Goal: Transaction & Acquisition: Obtain resource

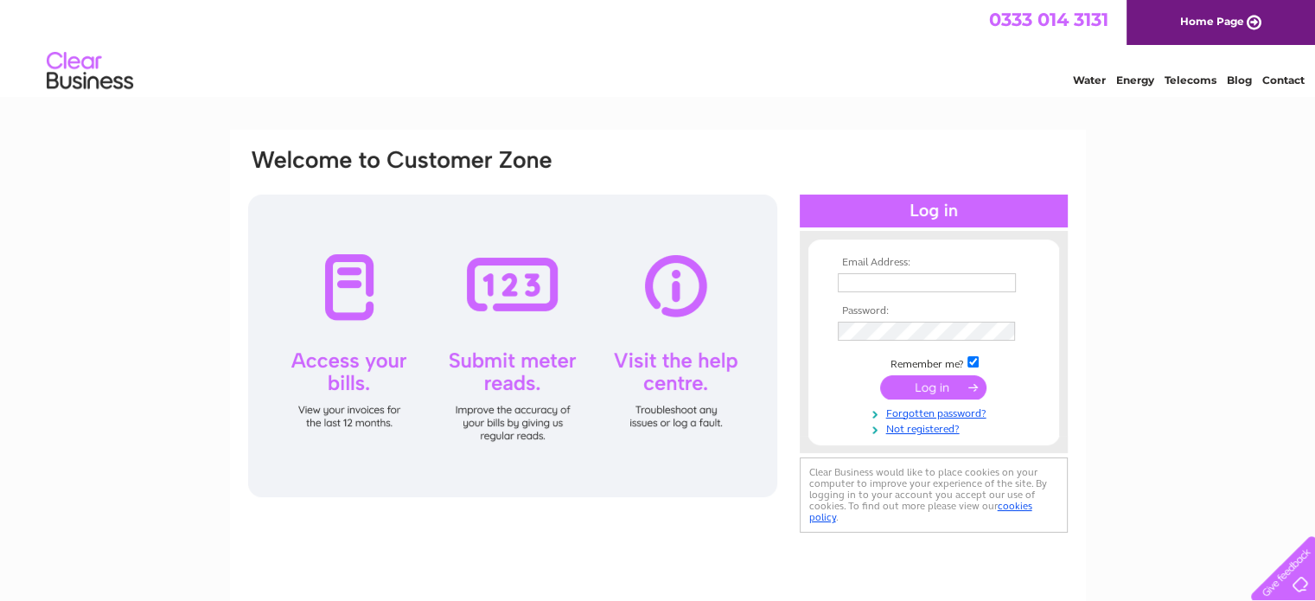
click at [858, 279] on input "text" at bounding box center [927, 282] width 178 height 19
click at [858, 284] on input "text" at bounding box center [928, 283] width 180 height 21
type input "sales@highlandstoves.com"
click at [930, 393] on input "submit" at bounding box center [933, 387] width 106 height 24
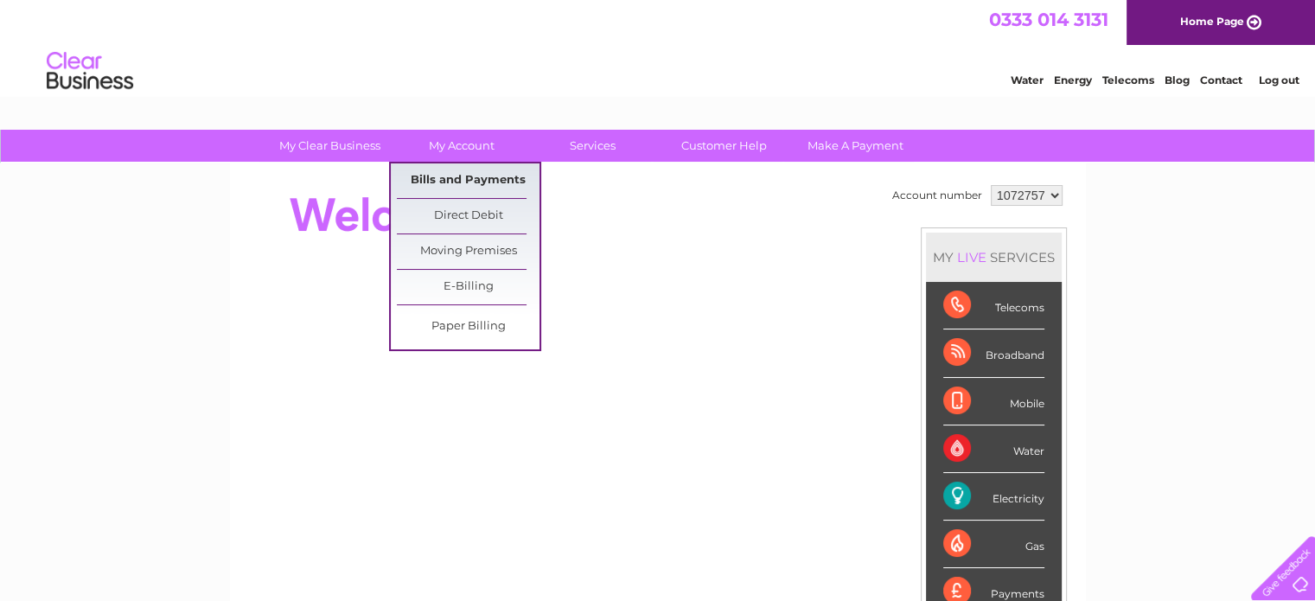
click at [453, 176] on link "Bills and Payments" at bounding box center [468, 180] width 143 height 35
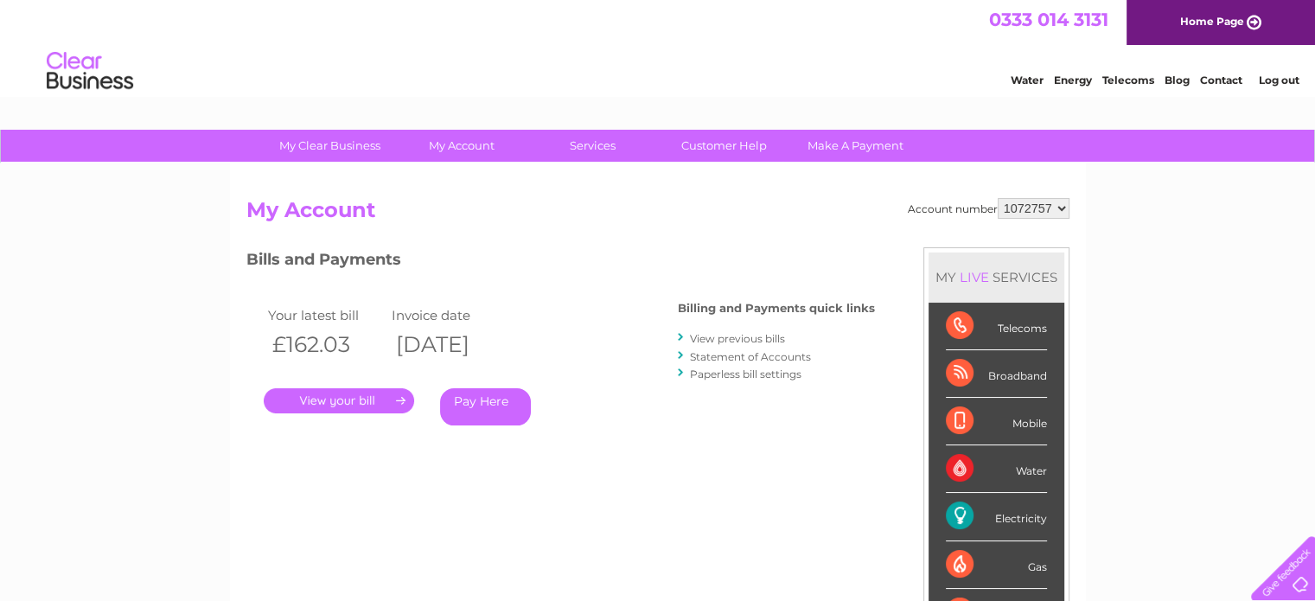
click at [323, 398] on link "." at bounding box center [339, 400] width 150 height 25
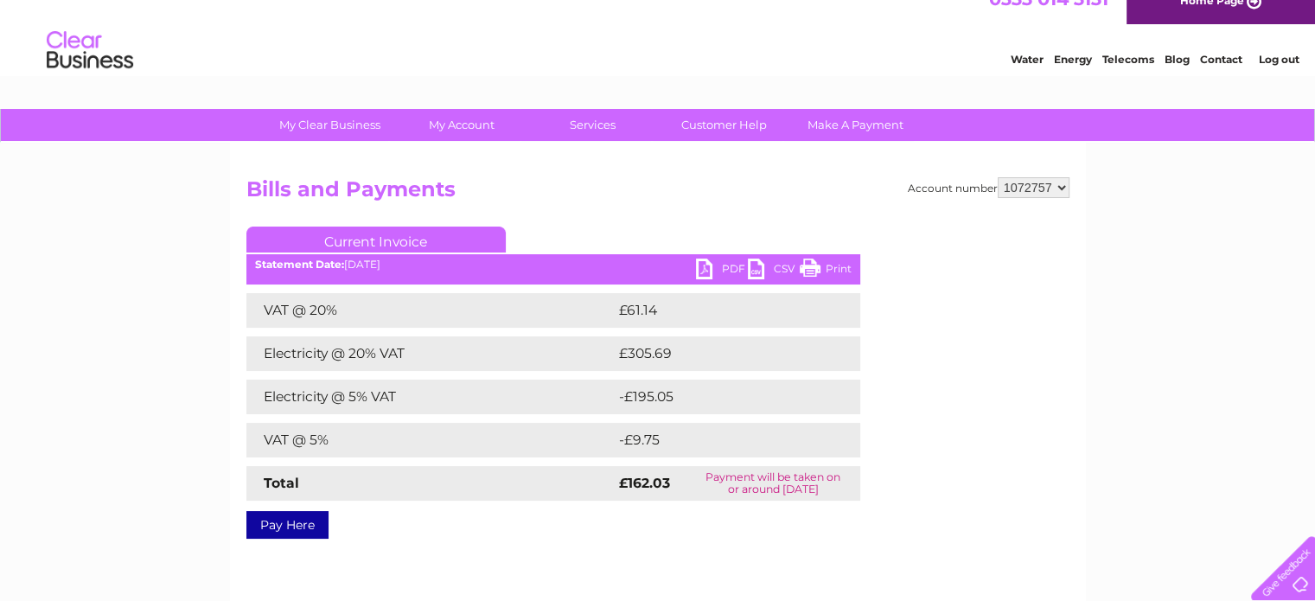
scroll to position [31, 0]
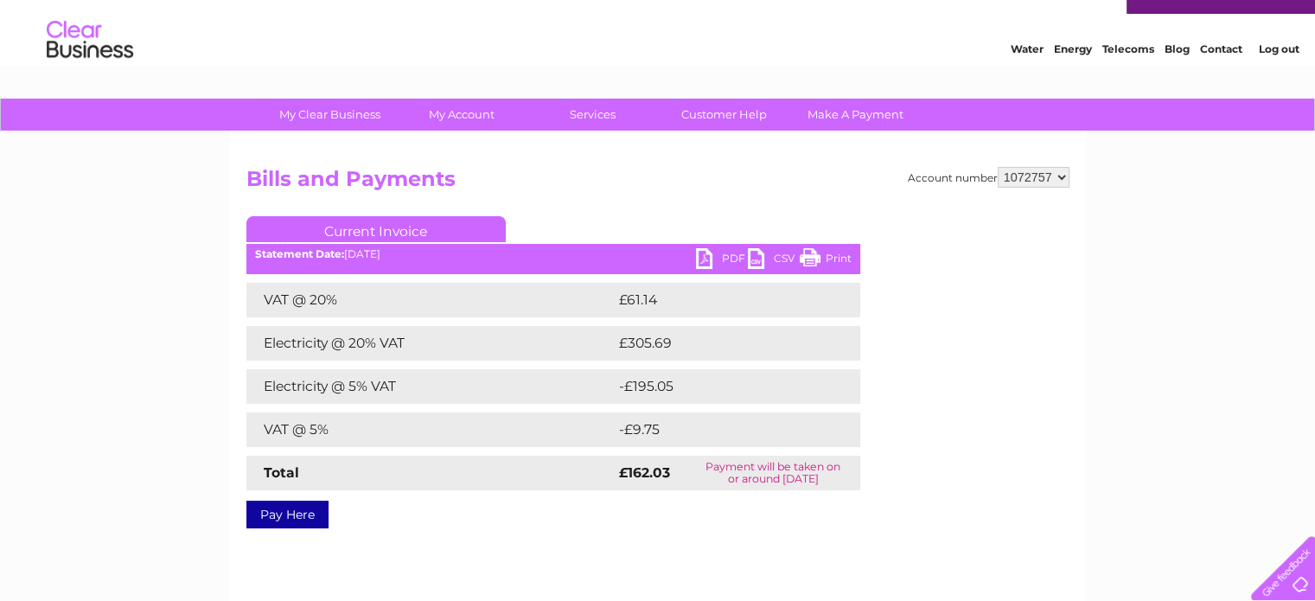
click at [717, 250] on link "PDF" at bounding box center [722, 260] width 52 height 25
click at [700, 260] on link "PDF" at bounding box center [722, 260] width 52 height 25
